Goal: Transaction & Acquisition: Obtain resource

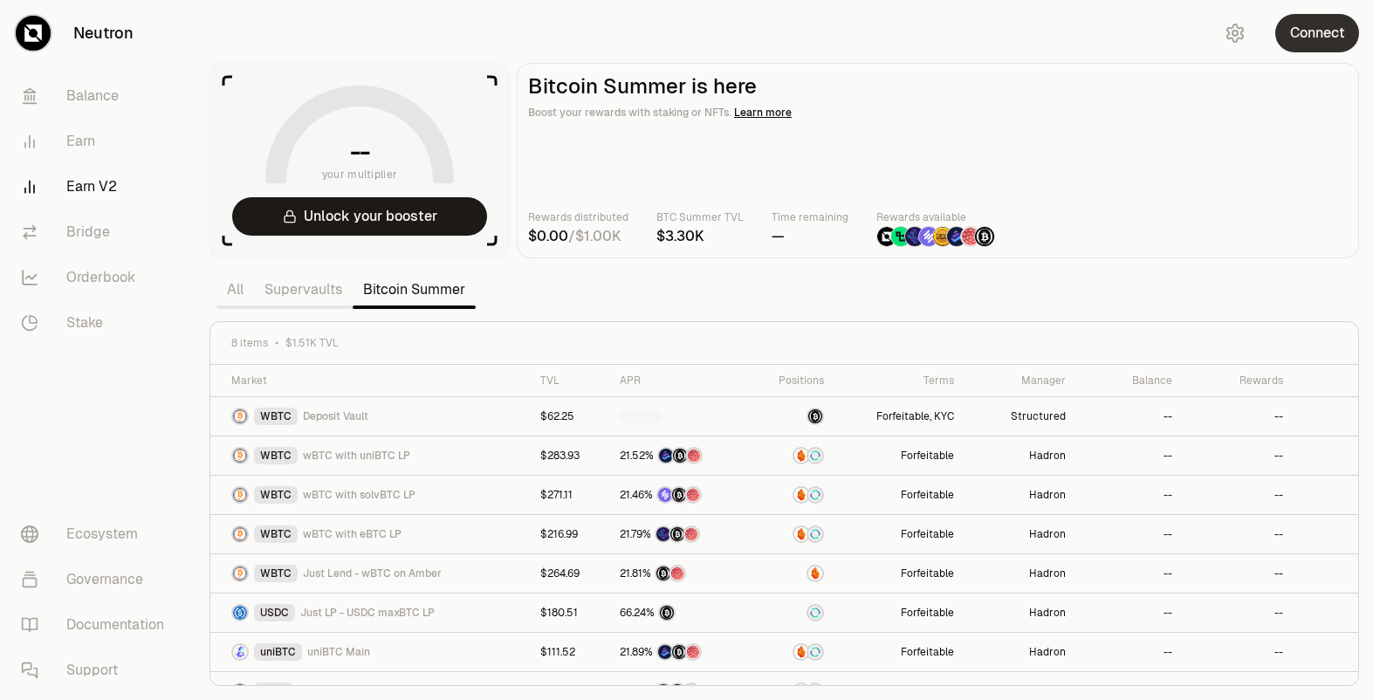
click at [1300, 27] on button "Connect" at bounding box center [1317, 33] width 84 height 38
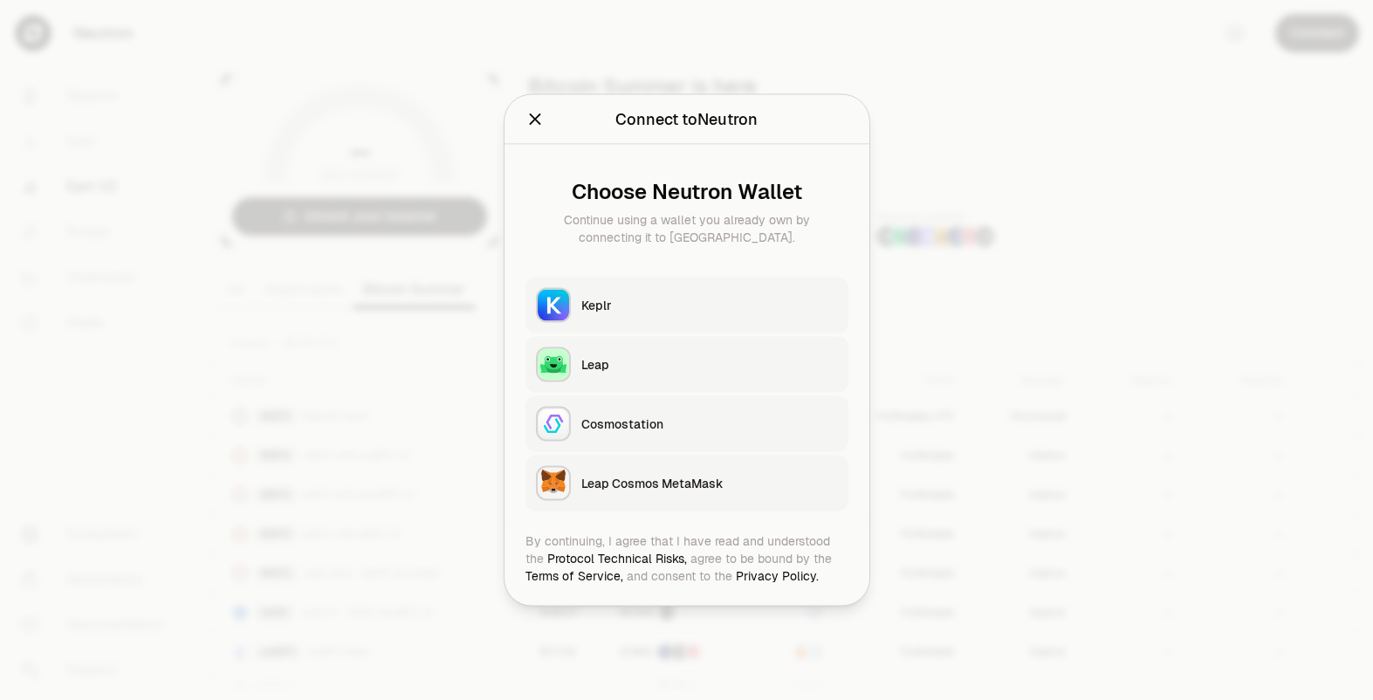
click at [707, 298] on div "Keplr" at bounding box center [709, 305] width 257 height 17
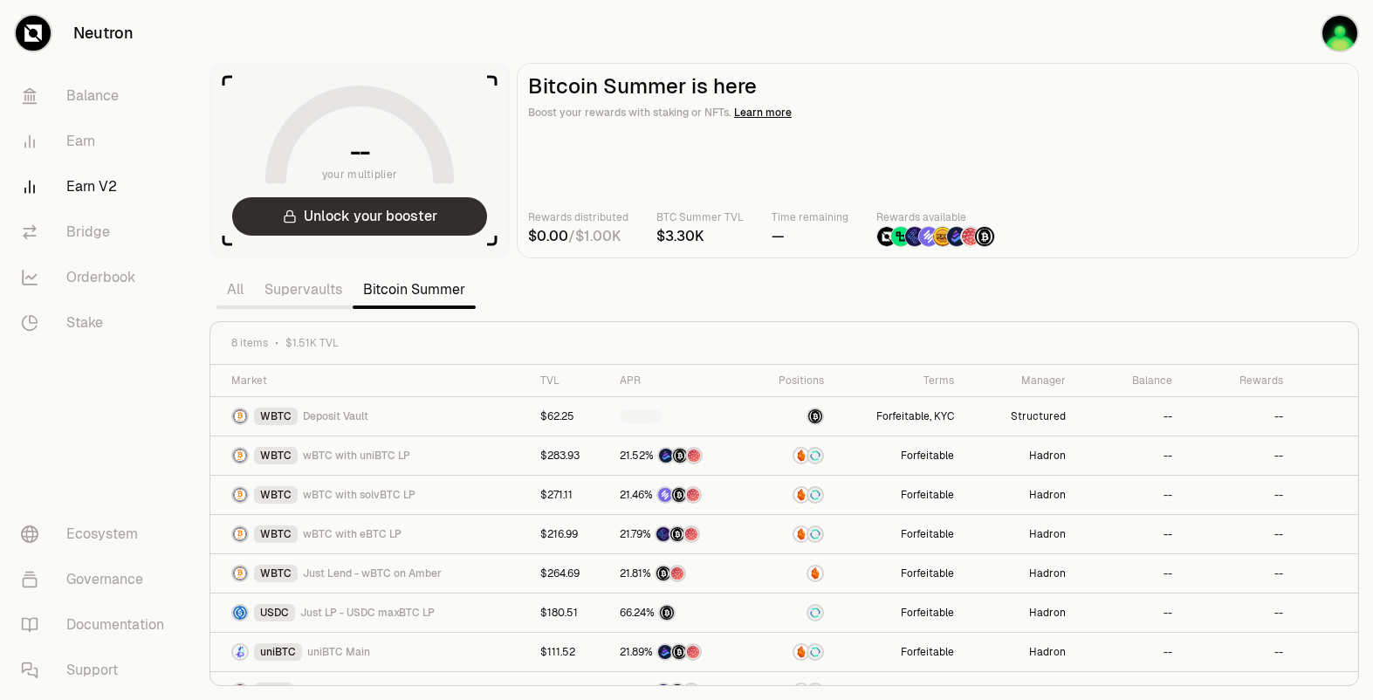
click at [389, 223] on button "Unlock your booster" at bounding box center [359, 216] width 255 height 38
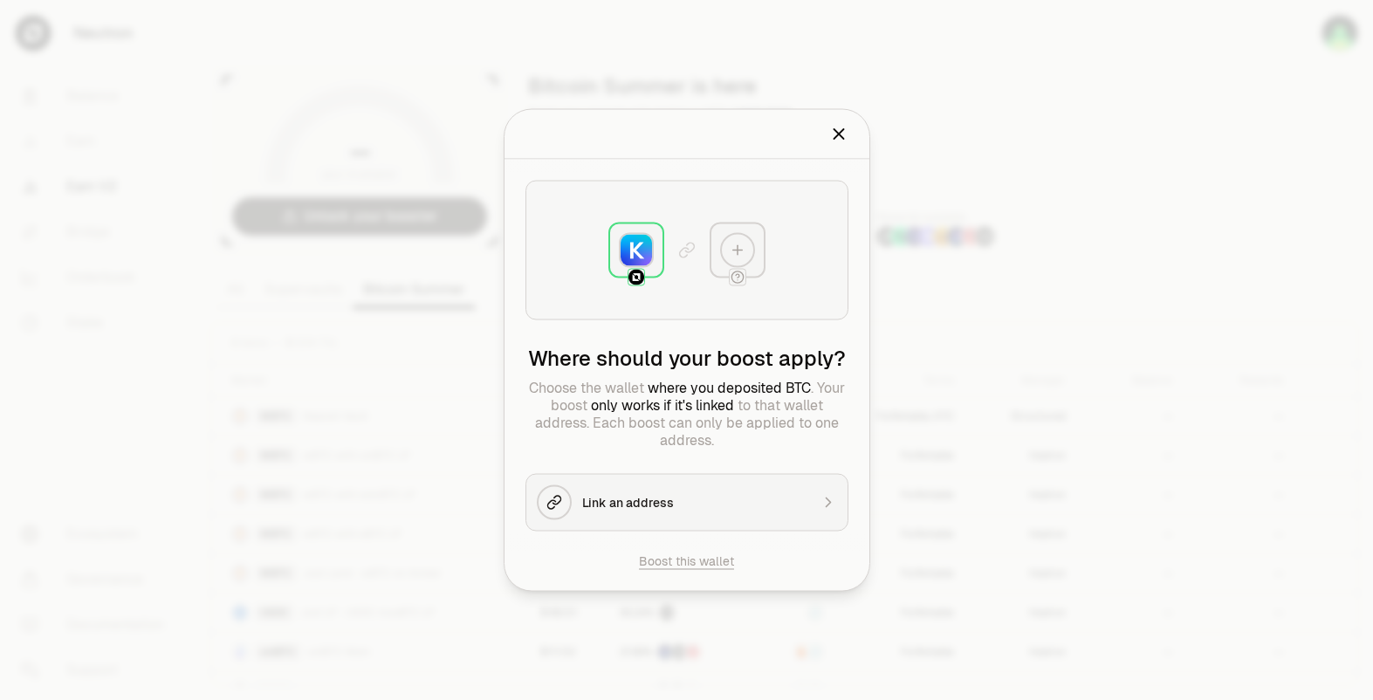
click at [843, 137] on icon "Close" at bounding box center [838, 134] width 19 height 19
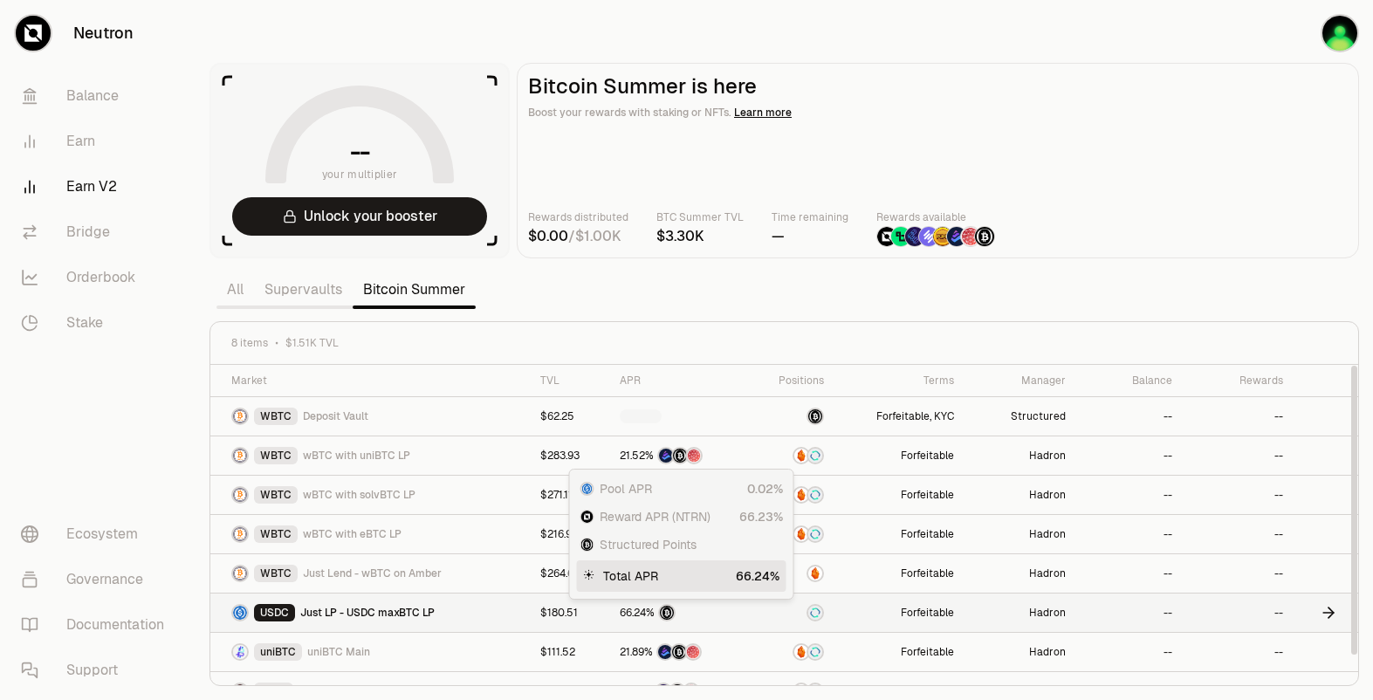
scroll to position [25, 0]
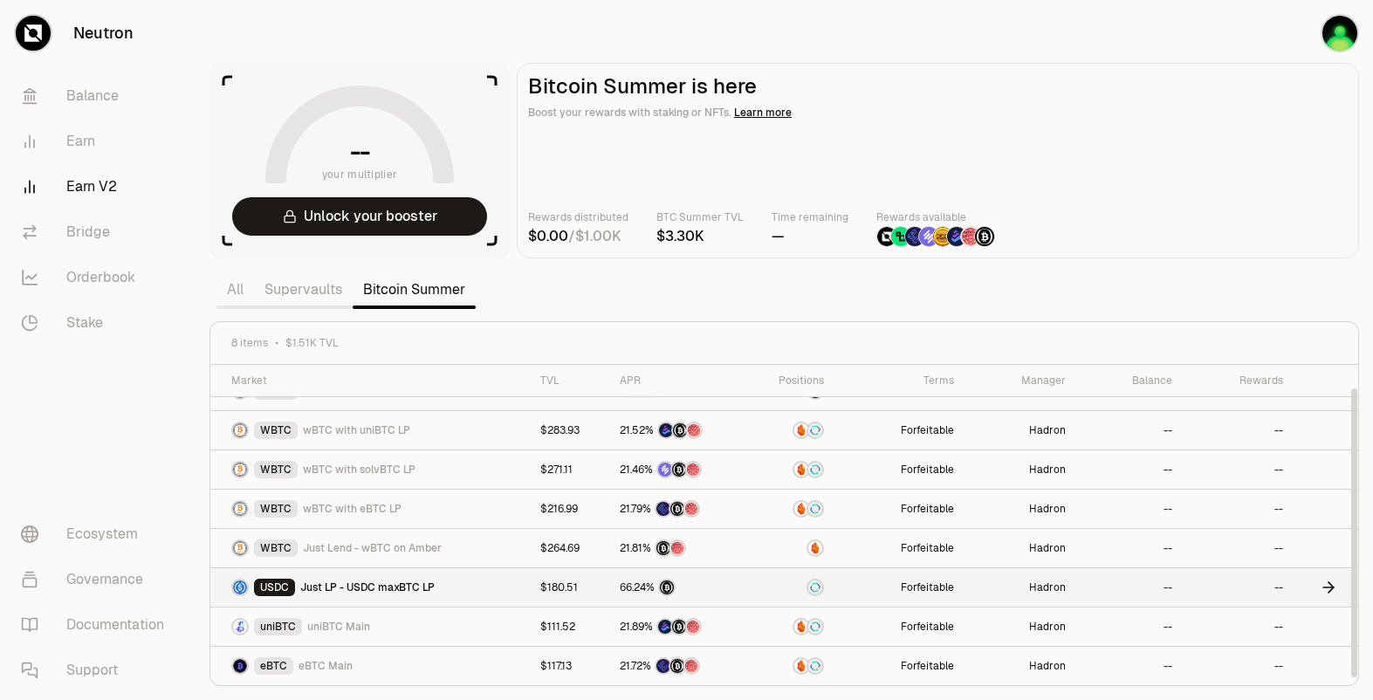
click at [416, 590] on span "Just LP - USDC maxBTC LP" at bounding box center [367, 587] width 134 height 14
click at [1331, 583] on icon at bounding box center [1327, 587] width 17 height 17
click at [372, 596] on td "USDC Just LP - USDC maxBTC LP" at bounding box center [369, 587] width 319 height 39
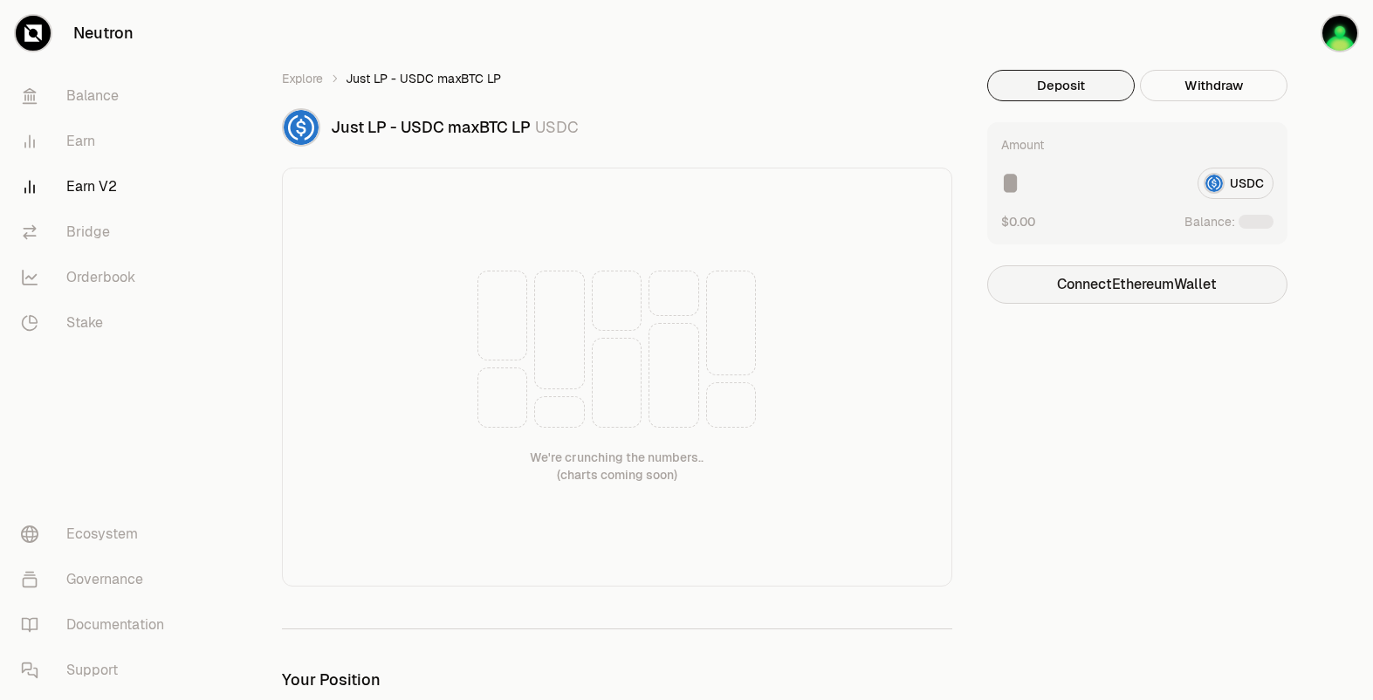
click at [1168, 298] on button "Connect Ethereum Wallet" at bounding box center [1137, 284] width 300 height 38
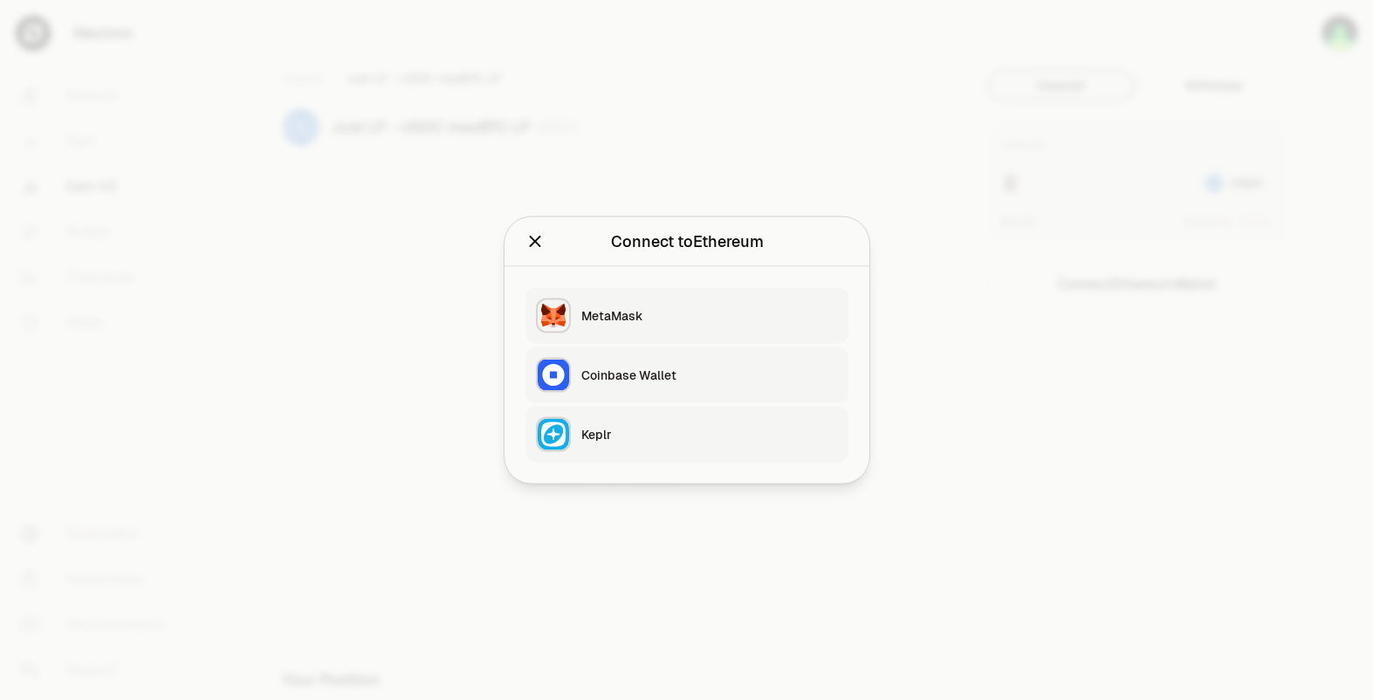
click at [684, 426] on div "Keplr" at bounding box center [709, 434] width 257 height 17
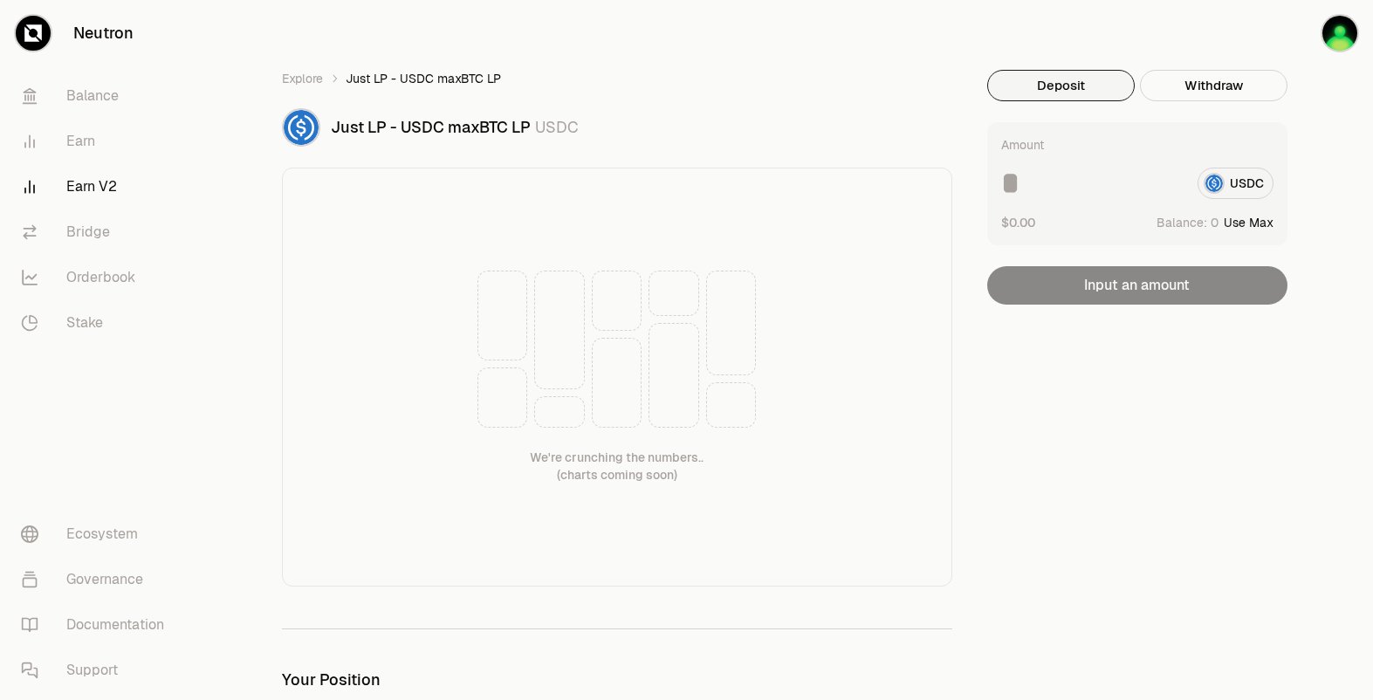
click at [1068, 84] on button "Deposit" at bounding box center [1060, 85] width 147 height 31
click at [1116, 193] on input at bounding box center [1092, 183] width 182 height 31
click at [1261, 226] on button "Use Max" at bounding box center [1248, 222] width 50 height 17
type input "*"
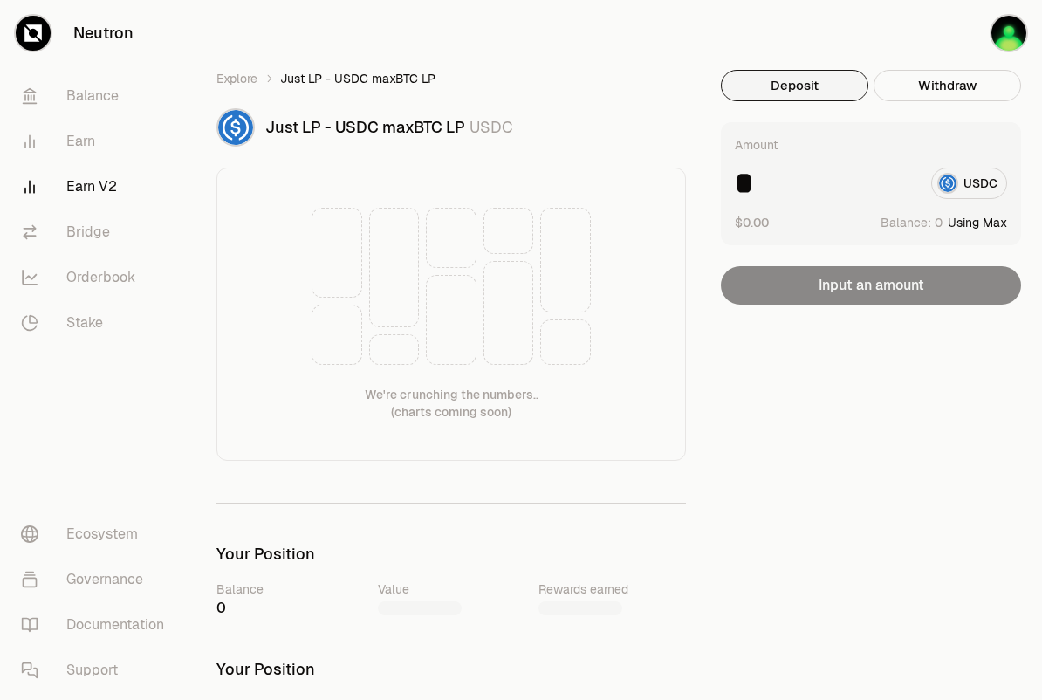
click at [0, 0] on vercel-live-feedback at bounding box center [0, 0] width 0 height 0
click at [967, 132] on div "Amount * USDC $0.00 Balance: Using Max" at bounding box center [871, 183] width 300 height 123
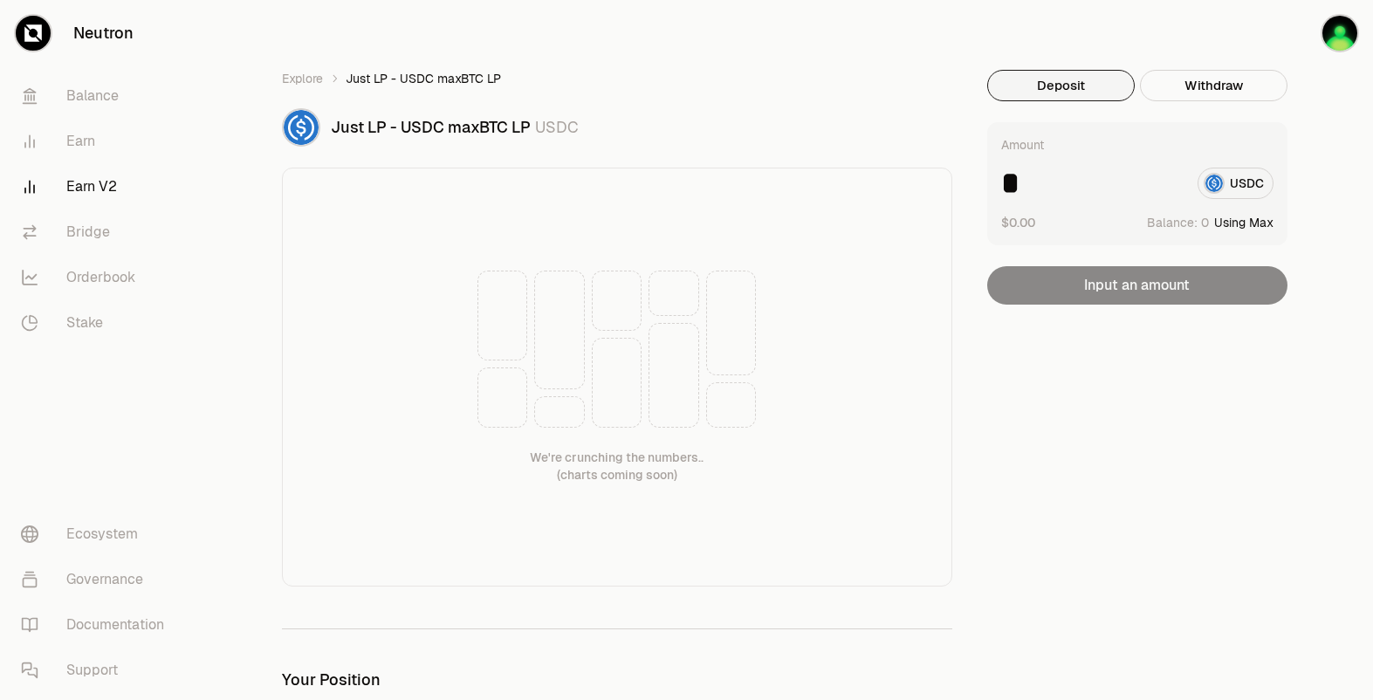
click at [1025, 79] on button "Deposit" at bounding box center [1060, 85] width 147 height 31
click at [305, 76] on link "Explore" at bounding box center [302, 78] width 41 height 17
